Goal: Information Seeking & Learning: Learn about a topic

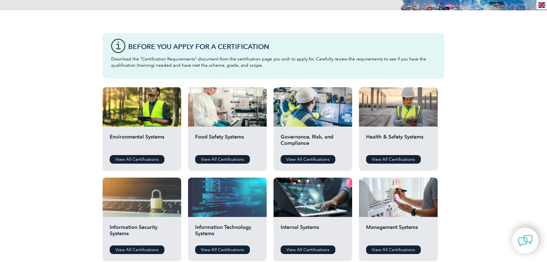
scroll to position [174, 0]
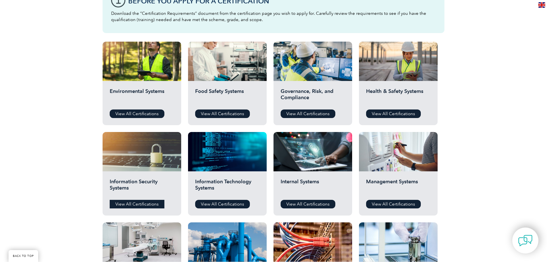
click at [140, 204] on link "View All Certifications" at bounding box center [137, 204] width 55 height 9
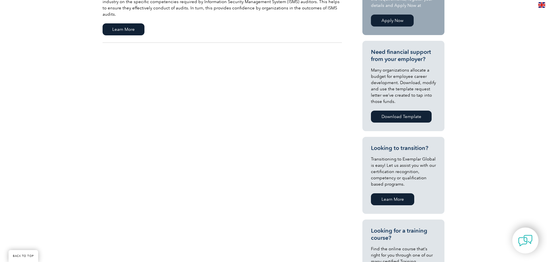
scroll to position [58, 0]
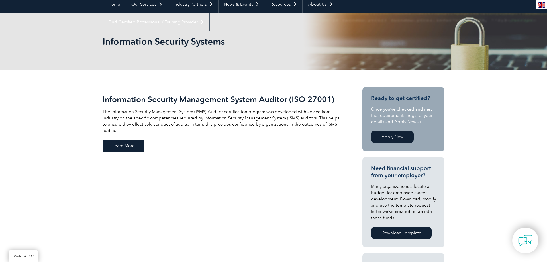
click at [119, 139] on span "Learn More" at bounding box center [123, 145] width 42 height 12
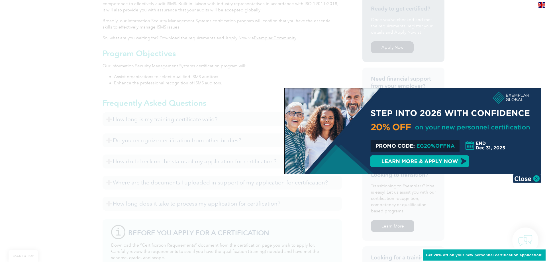
scroll to position [116, 0]
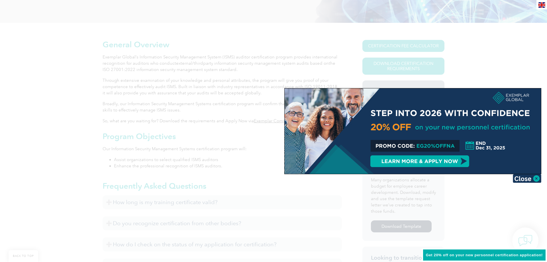
click at [534, 29] on div at bounding box center [273, 131] width 547 height 262
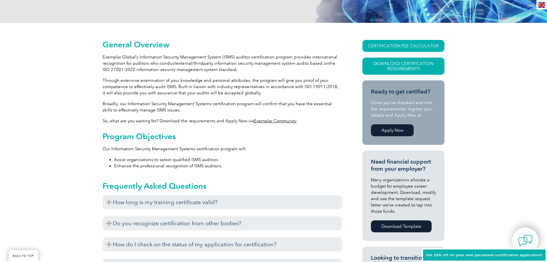
click at [542, 4] on img at bounding box center [541, 4] width 7 height 5
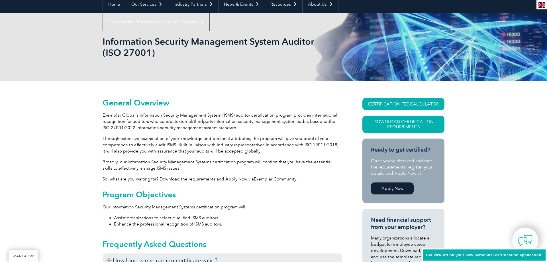
scroll to position [174, 0]
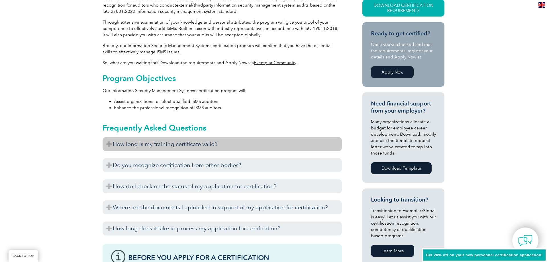
click at [210, 147] on h3 "How long is my training certificate valid?" at bounding box center [221, 144] width 239 height 14
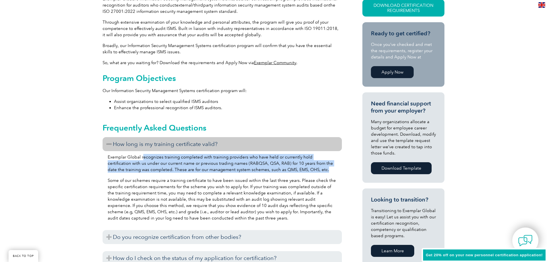
drag, startPoint x: 172, startPoint y: 157, endPoint x: 307, endPoint y: 174, distance: 136.3
click at [307, 174] on div "Exemplar Global recognizes training completed with training providers who have …" at bounding box center [221, 188] width 239 height 75
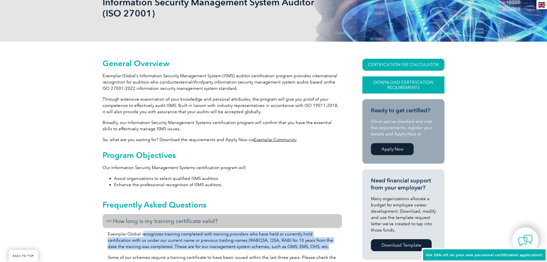
scroll to position [87, 0]
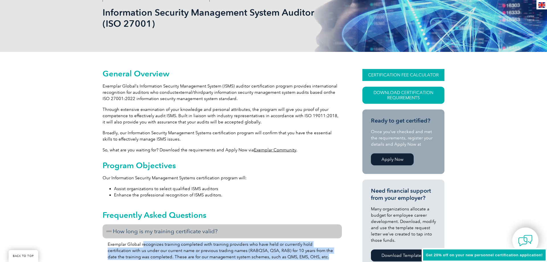
click at [425, 75] on link "CERTIFICATION FEE CALCULATOR" at bounding box center [403, 75] width 82 height 12
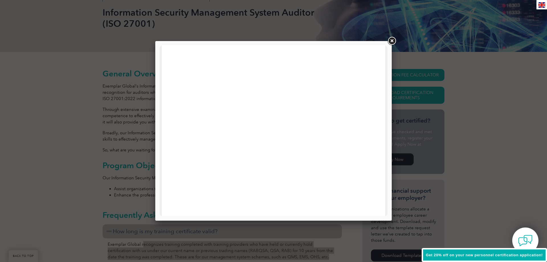
scroll to position [0, 0]
